Goal: Information Seeking & Learning: Learn about a topic

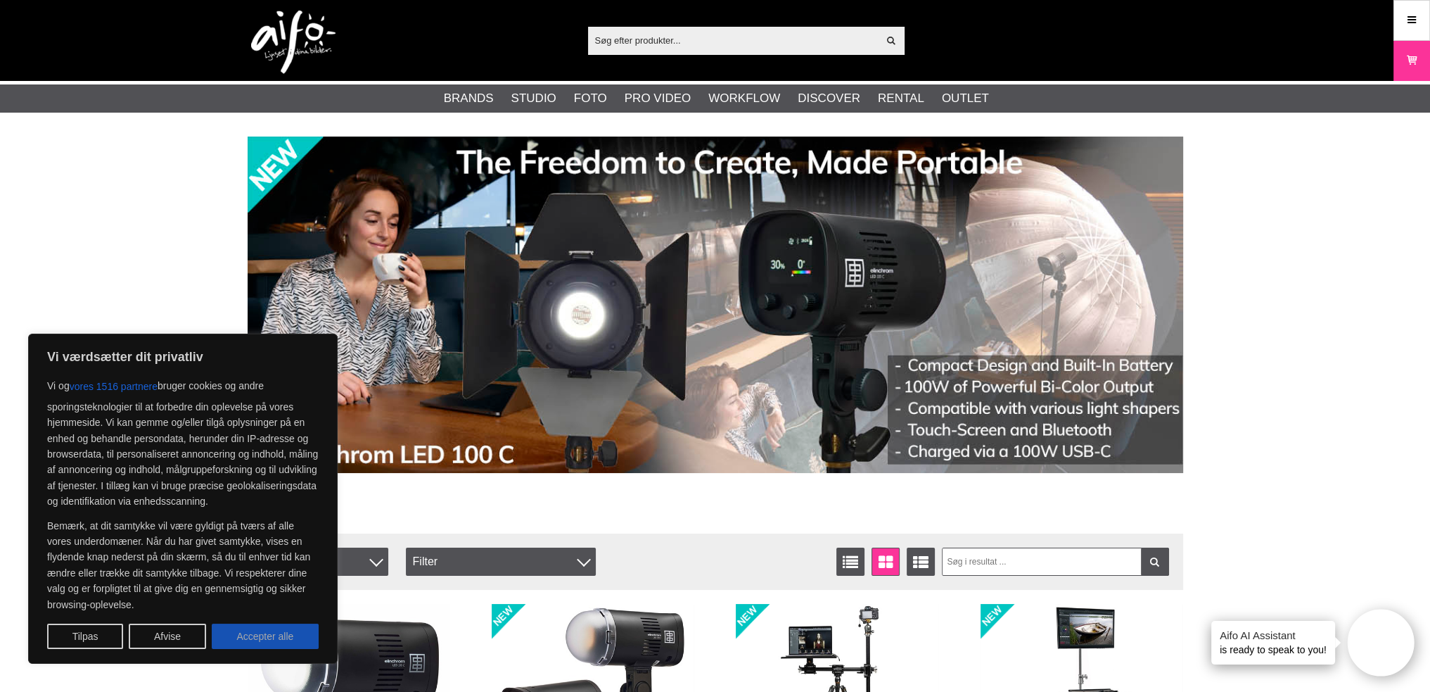
click at [265, 629] on button "Accepter alle" at bounding box center [265, 635] width 107 height 25
checkbox input "true"
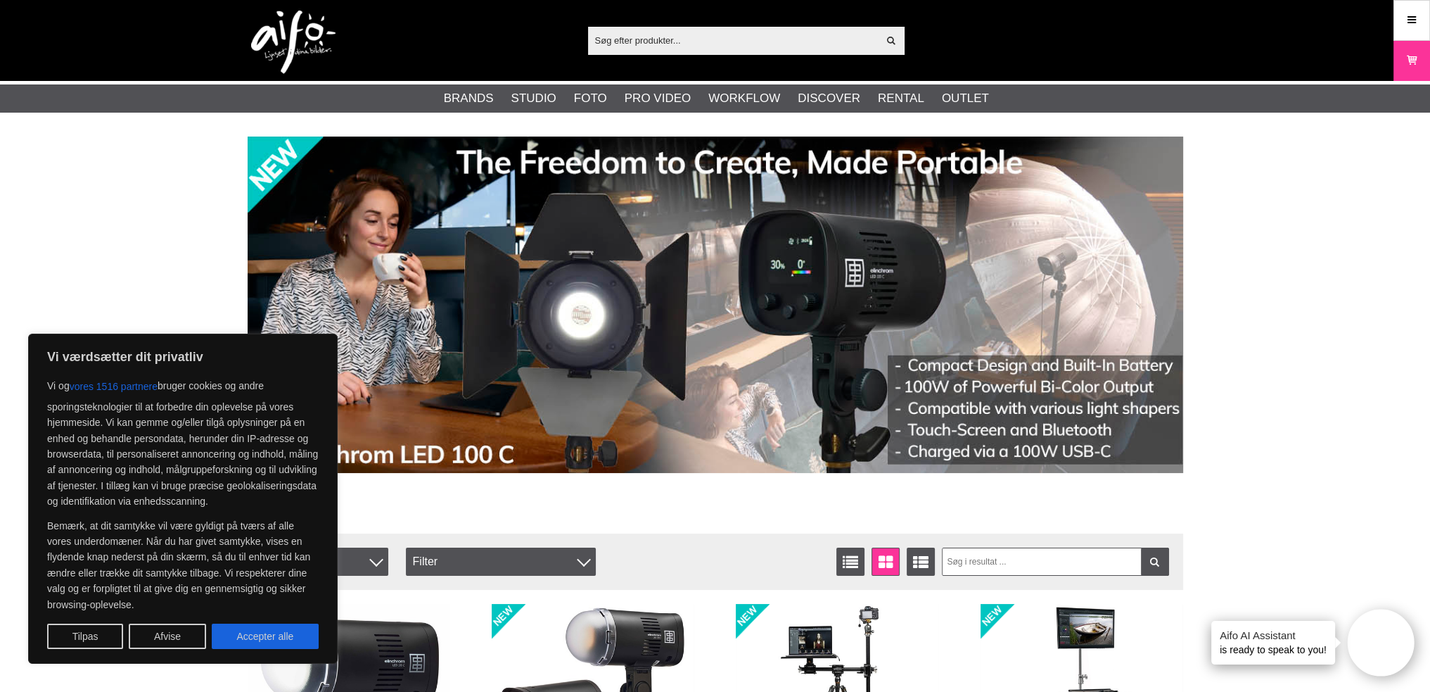
checkbox input "true"
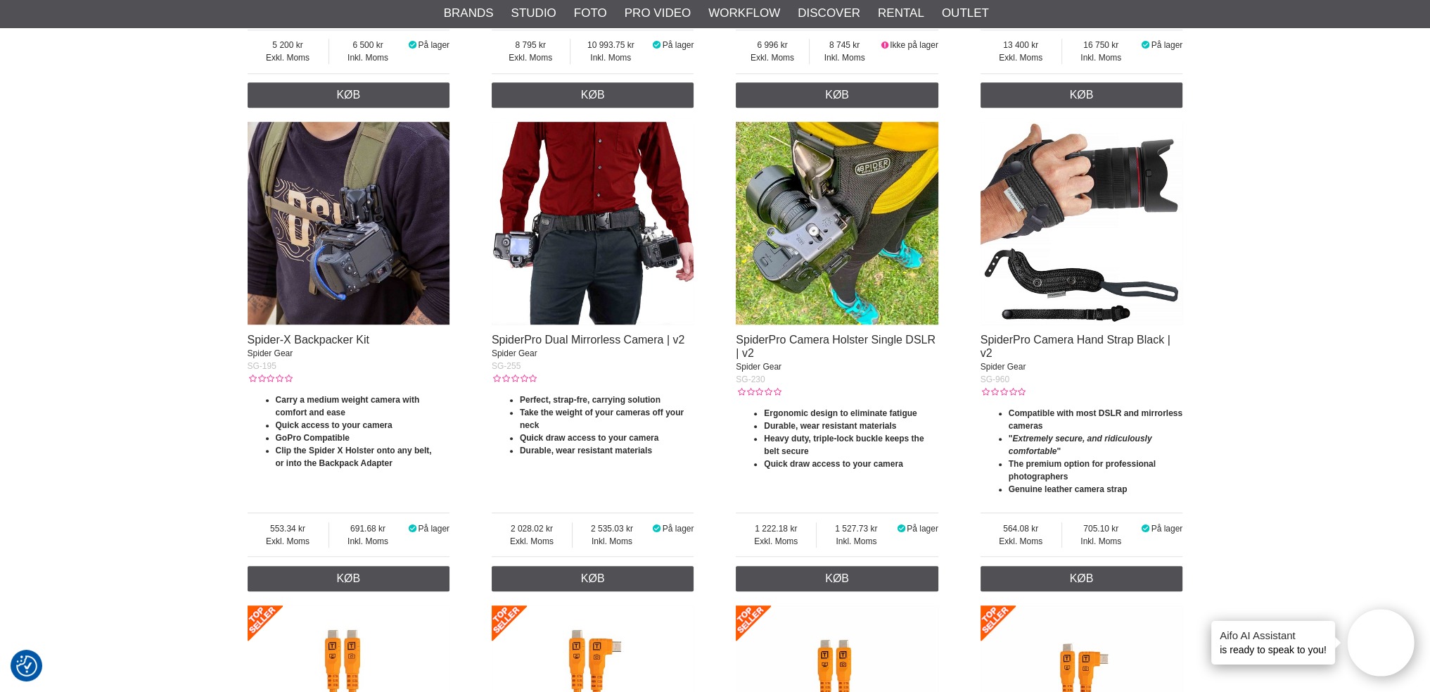
scroll to position [1407, 0]
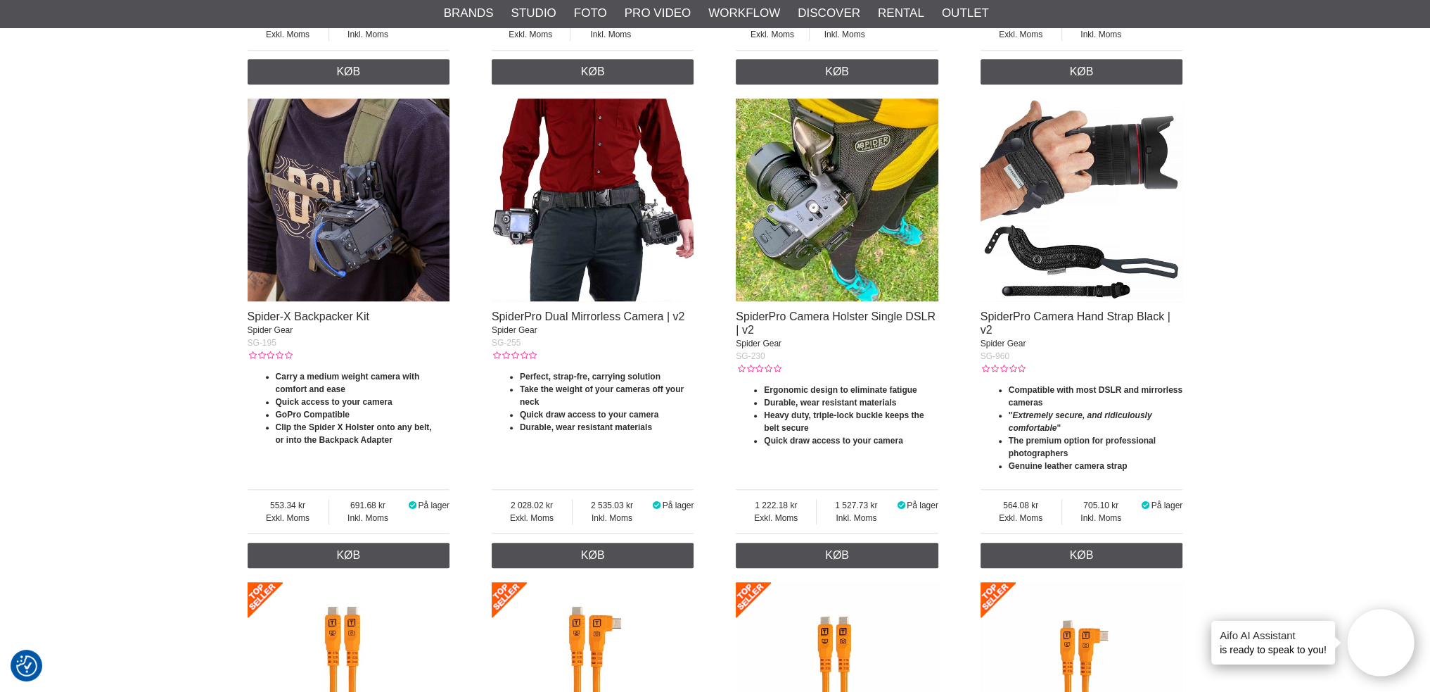
click at [359, 274] on img at bounding box center [349, 199] width 203 height 203
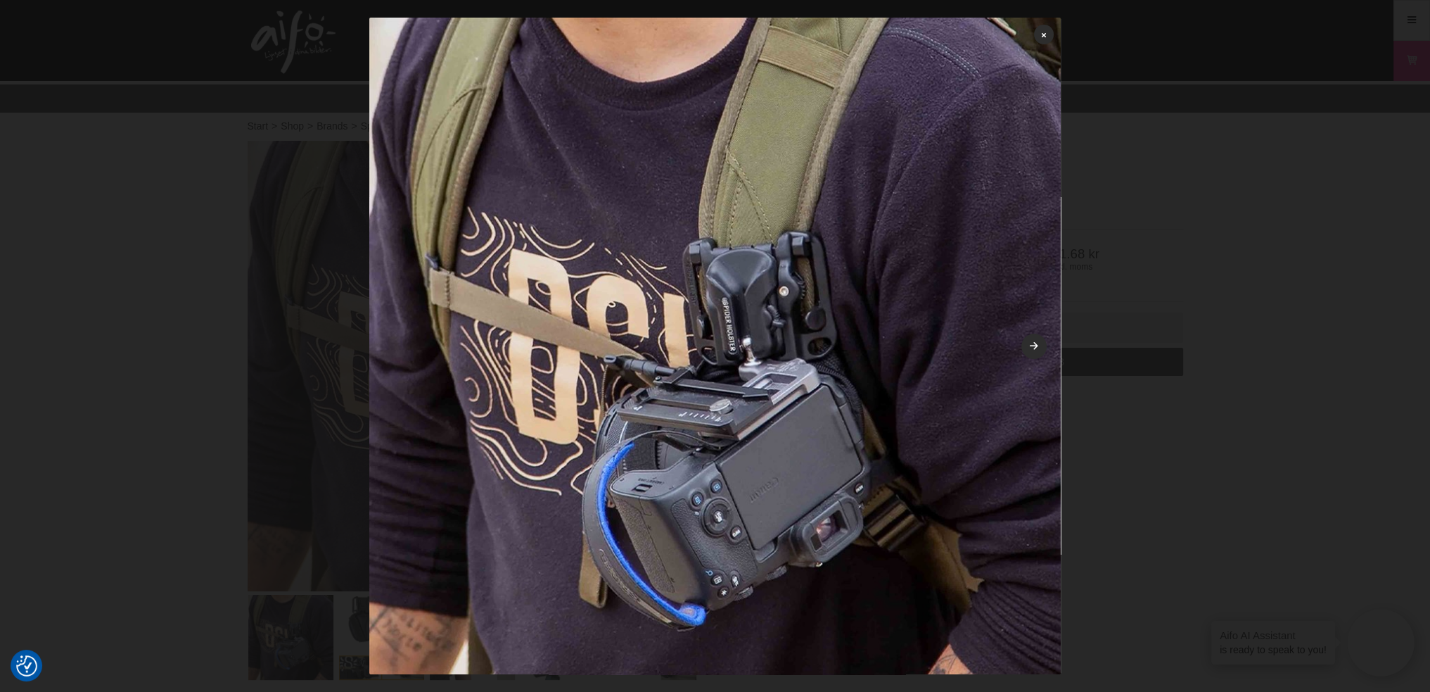
drag, startPoint x: 651, startPoint y: 267, endPoint x: 910, endPoint y: 276, distance: 259.0
click at [910, 276] on img at bounding box center [715, 364] width 692 height 692
click at [1037, 27] on link at bounding box center [1044, 35] width 20 height 20
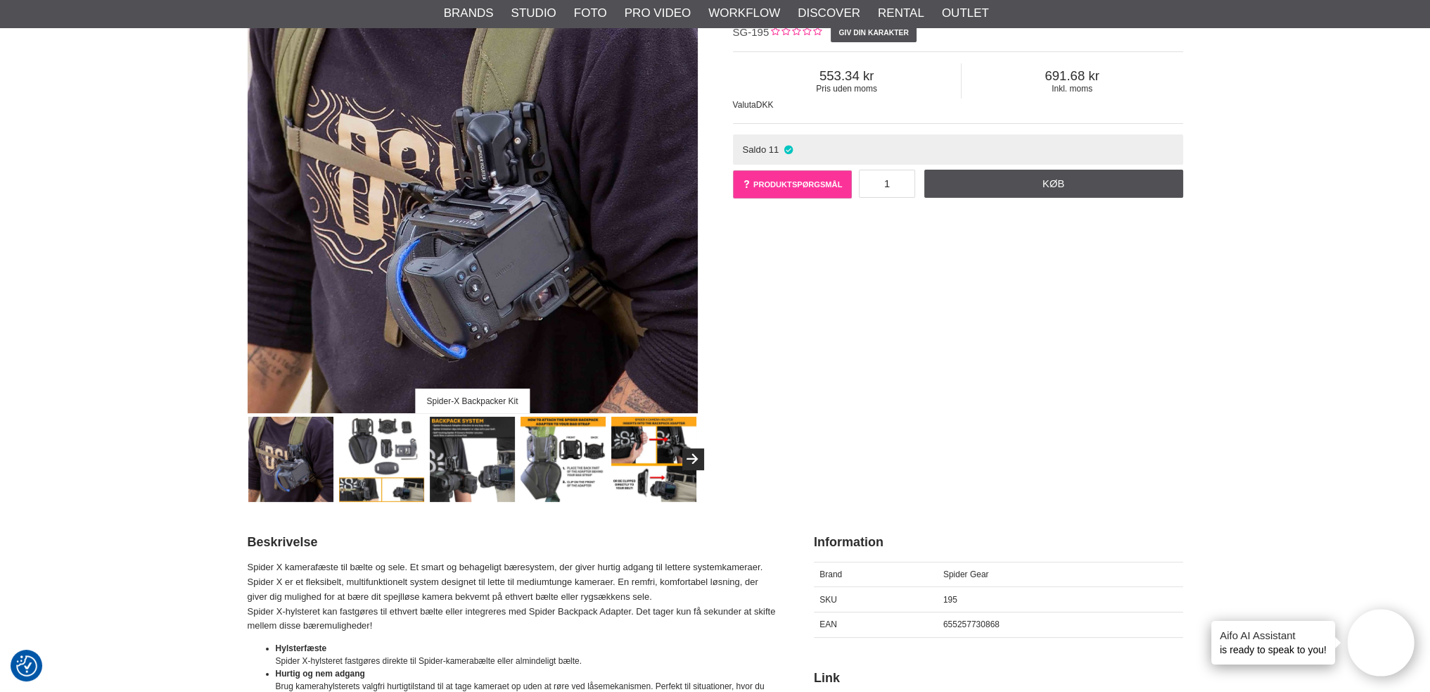
scroll to position [211, 0]
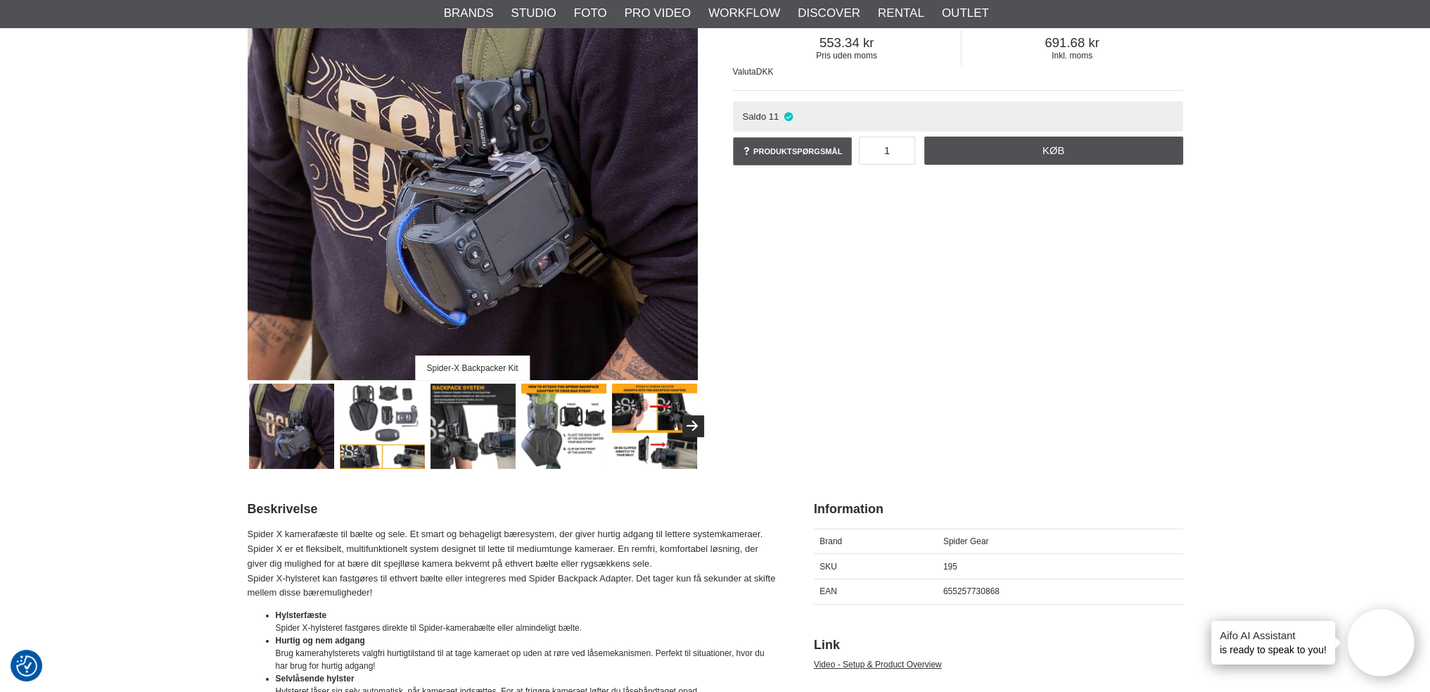
click at [393, 407] on img at bounding box center [382, 425] width 85 height 85
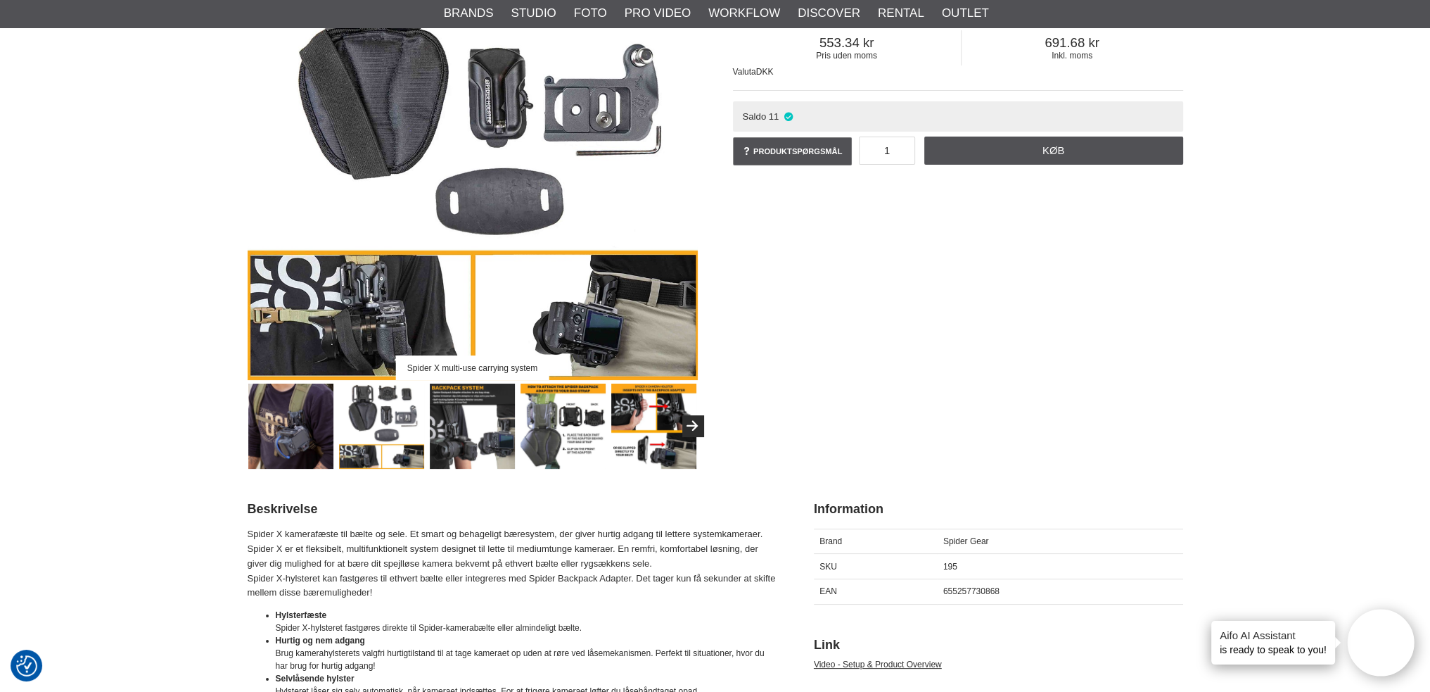
click at [391, 409] on img at bounding box center [381, 425] width 85 height 85
click at [481, 400] on img at bounding box center [472, 425] width 85 height 85
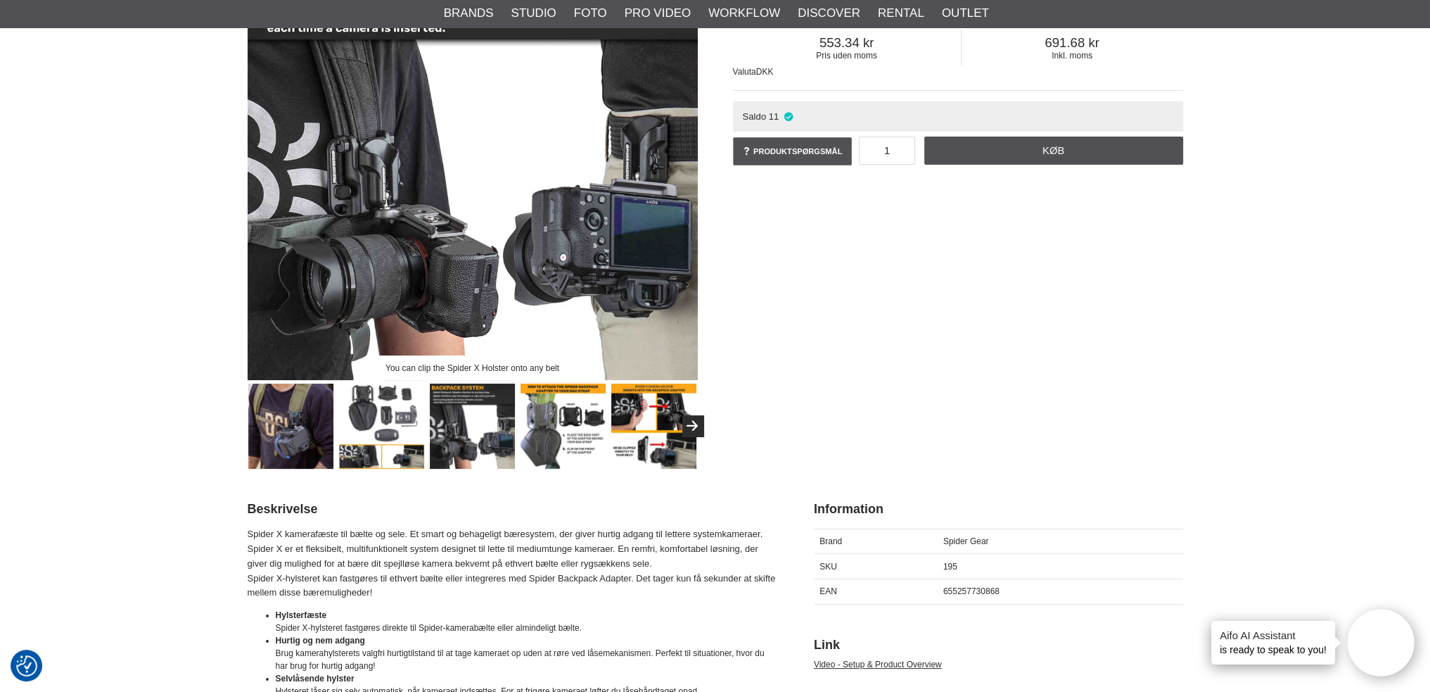
click at [576, 400] on img at bounding box center [563, 425] width 85 height 85
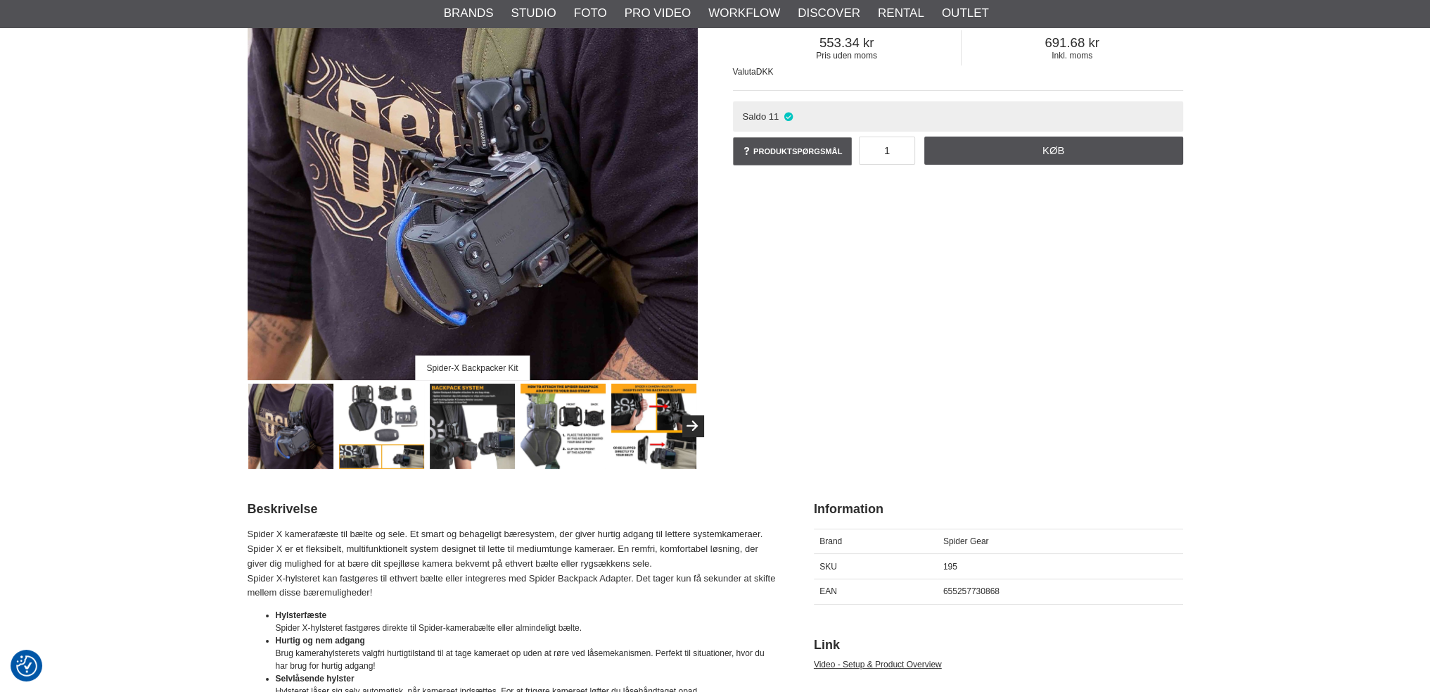
scroll to position [211, 0]
click at [630, 414] on img at bounding box center [653, 425] width 85 height 85
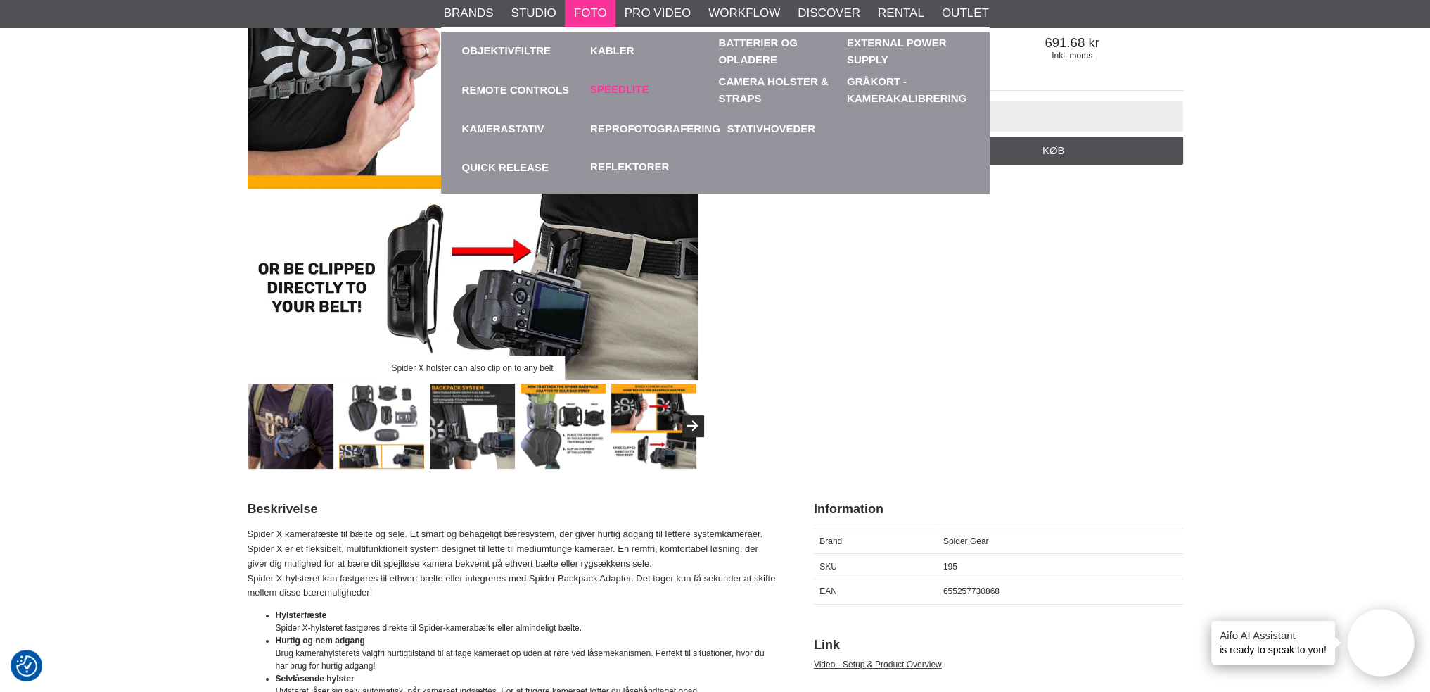
click at [602, 84] on link "Speedlite" at bounding box center [619, 90] width 58 height 16
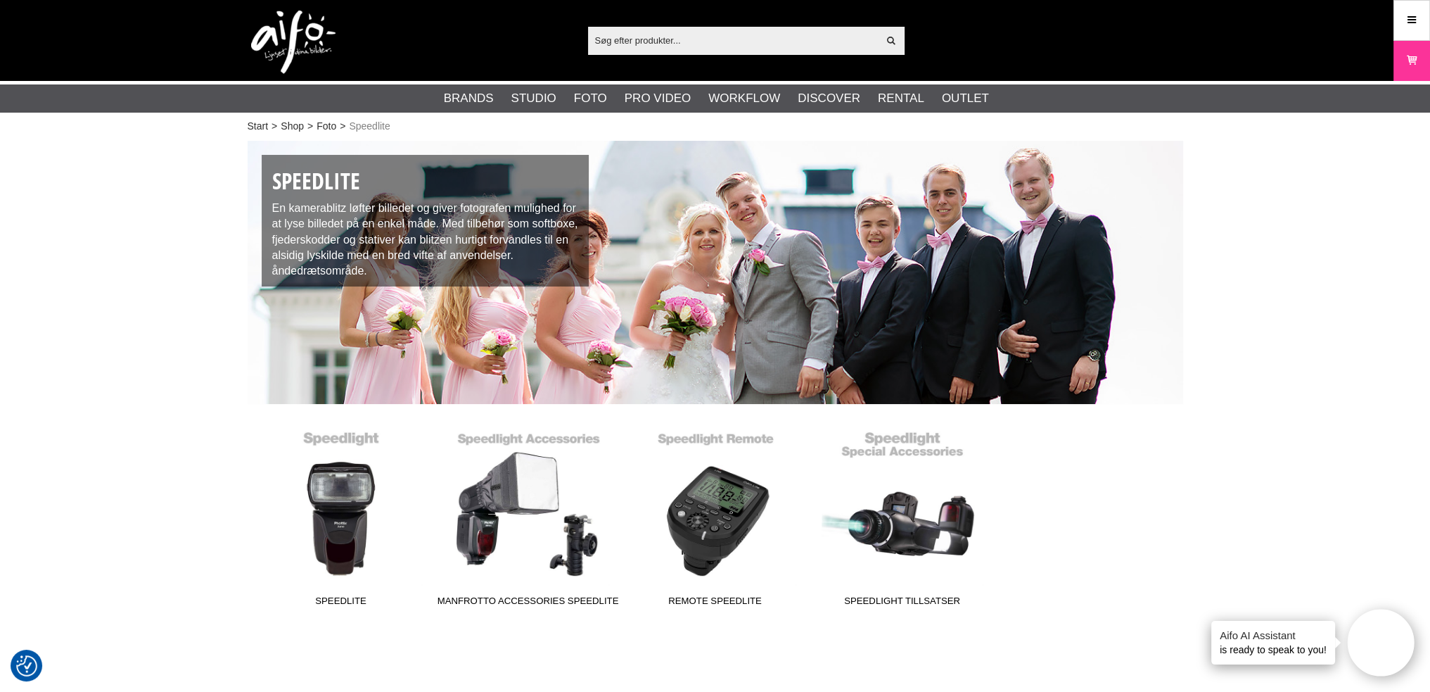
click at [193, 221] on div "Start > Shop > Foto > Speedlite Speedlite En kamerablitz løfter billedet og giv…" at bounding box center [715, 443] width 1430 height 614
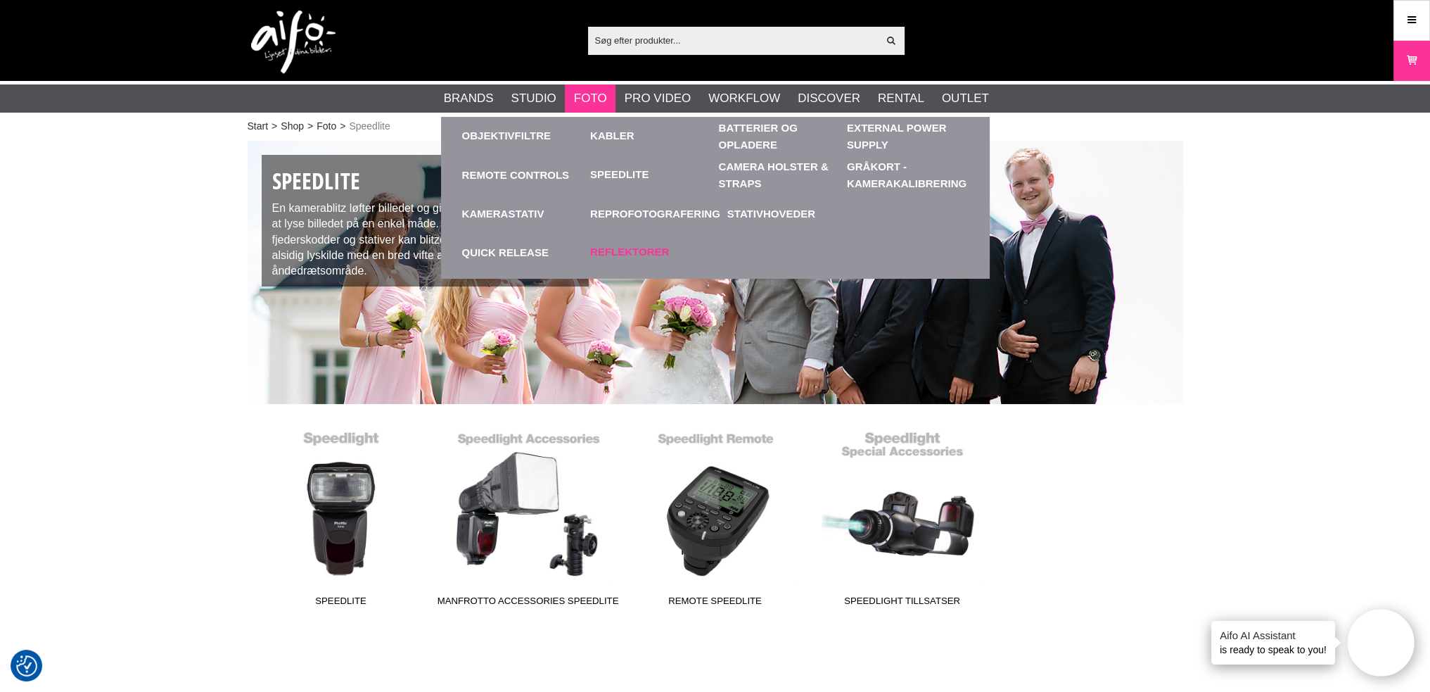
click at [590, 251] on link "Reflektorer" at bounding box center [629, 252] width 79 height 16
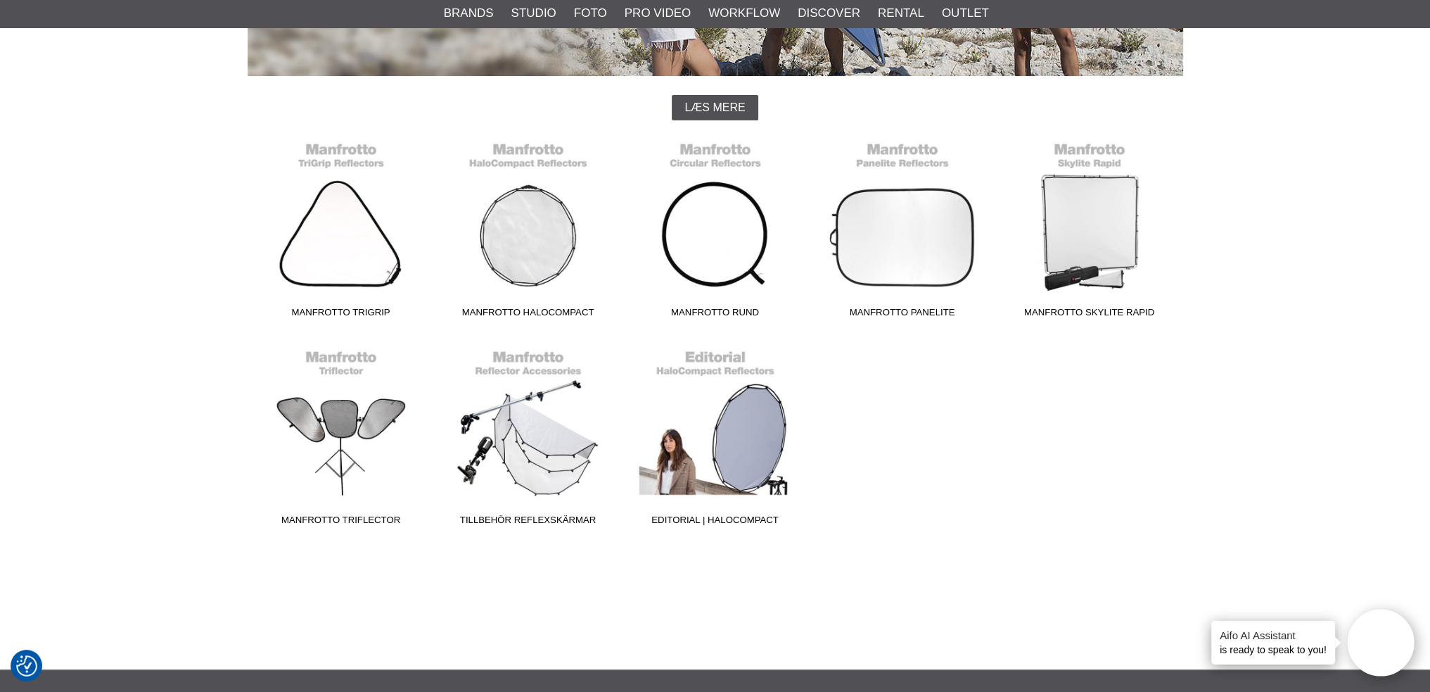
scroll to position [352, 0]
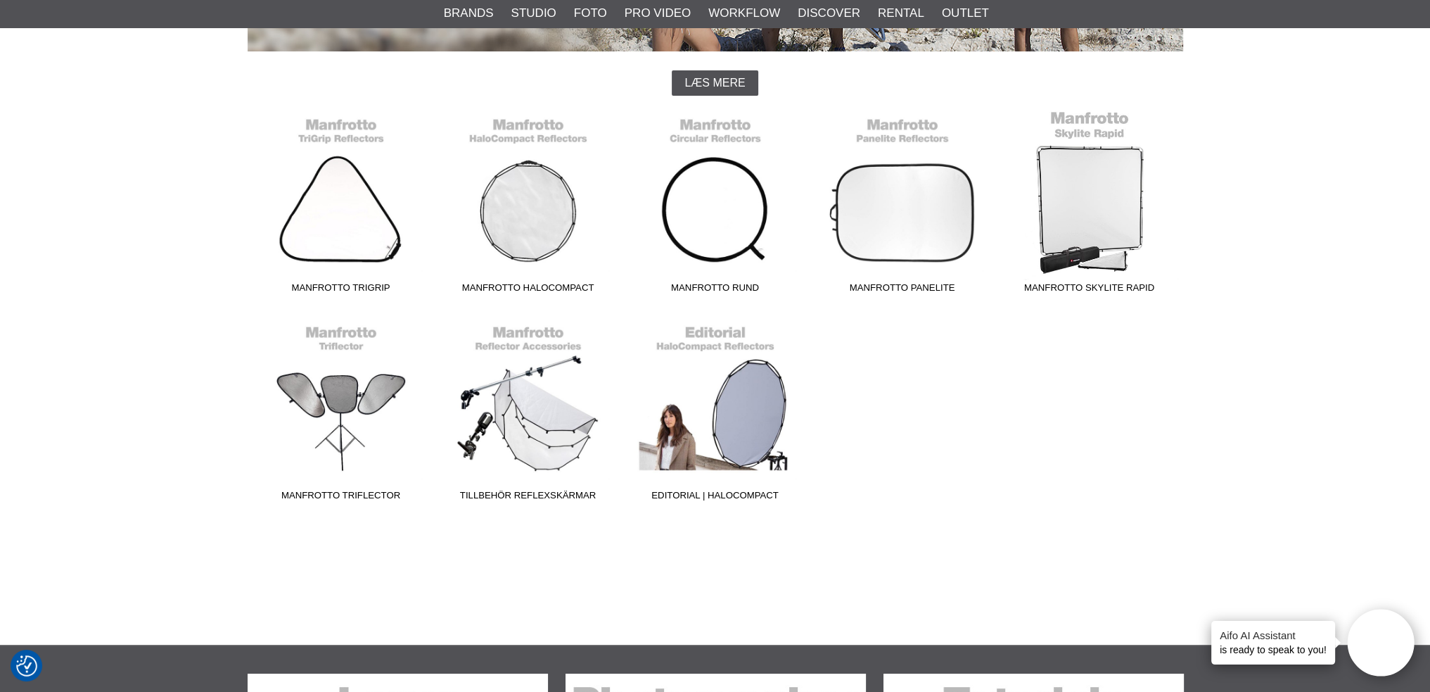
click at [1074, 224] on link "Manfrotto Skylite Rapid" at bounding box center [1089, 205] width 187 height 190
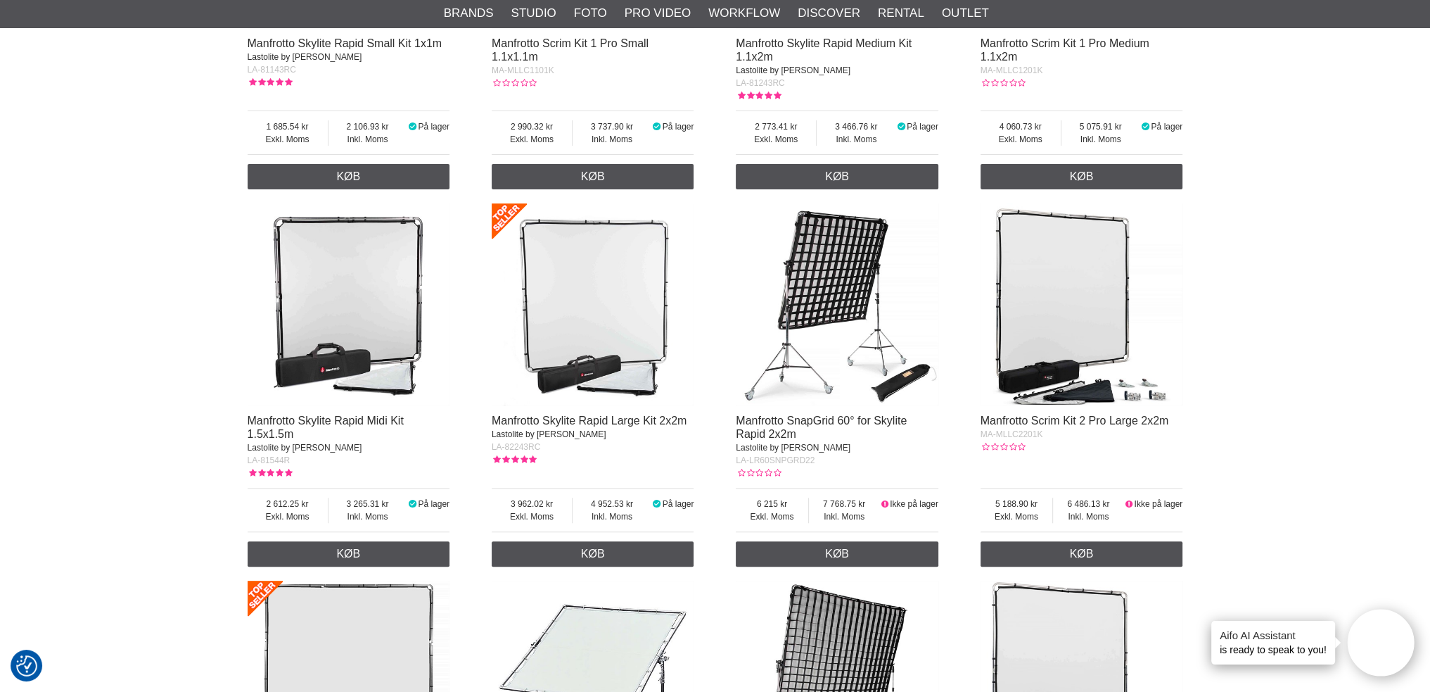
scroll to position [704, 0]
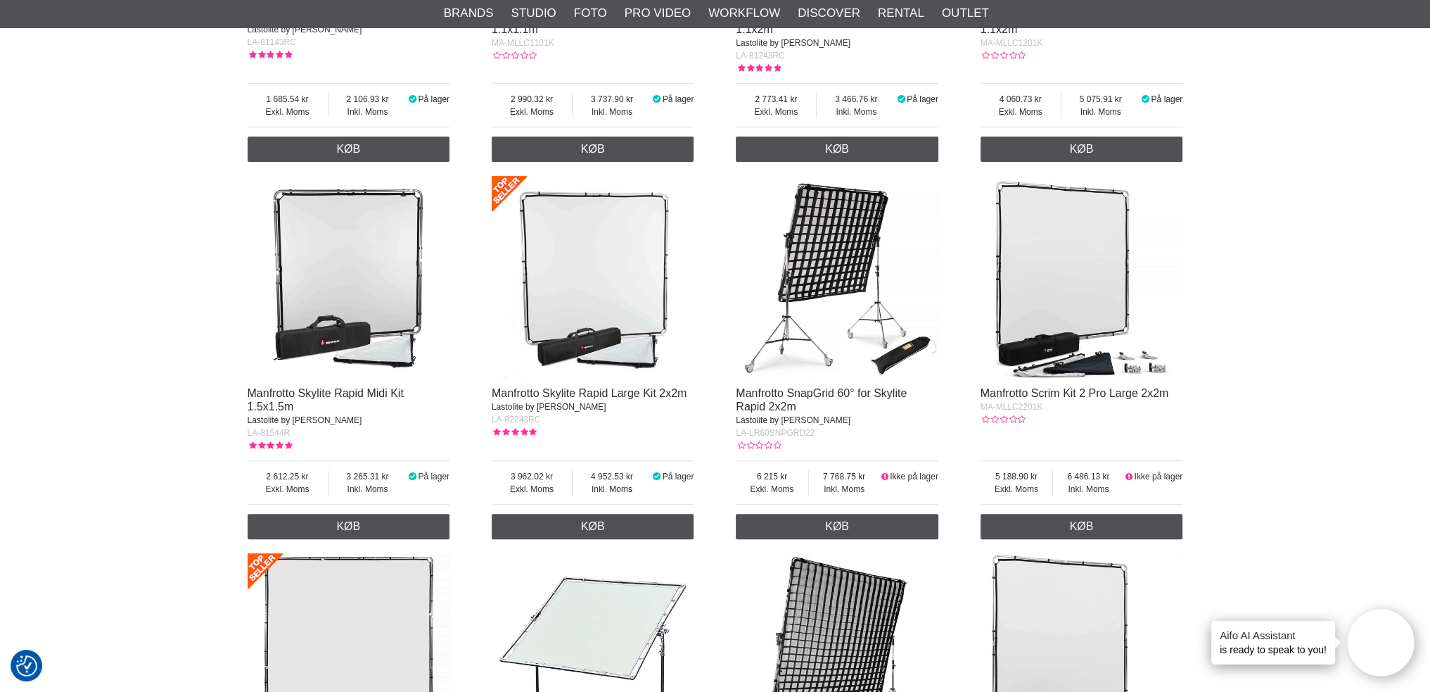
drag, startPoint x: 968, startPoint y: 231, endPoint x: 1209, endPoint y: 259, distance: 242.2
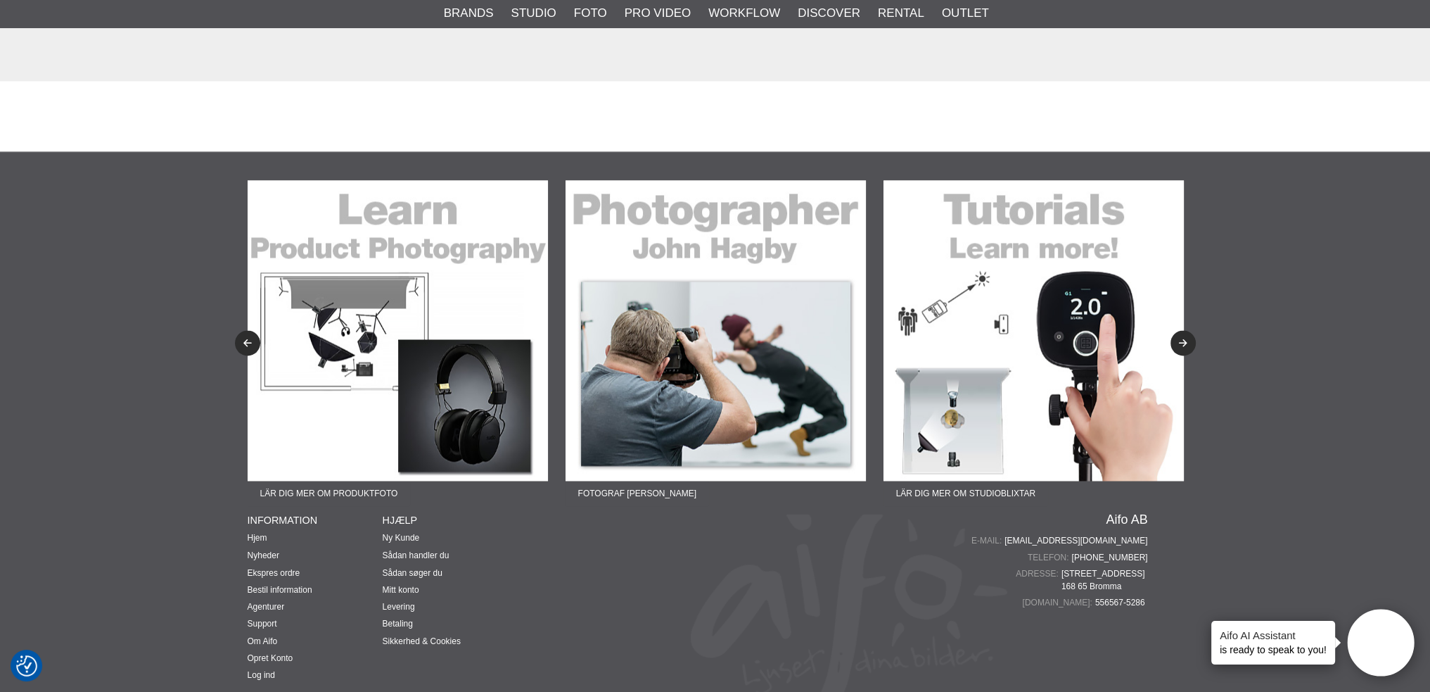
scroll to position [2955, 0]
